Goal: Navigation & Orientation: Find specific page/section

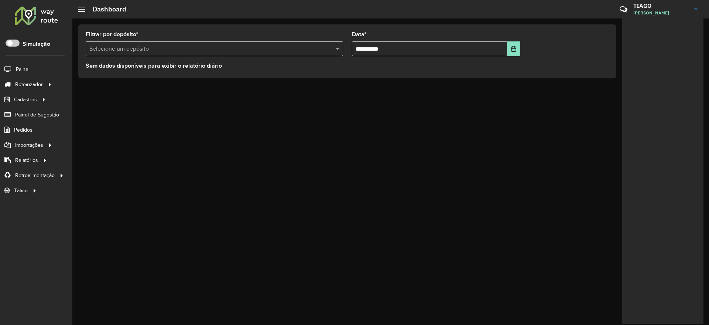
click at [26, 14] on div at bounding box center [36, 15] width 45 height 19
